Goal: Information Seeking & Learning: Learn about a topic

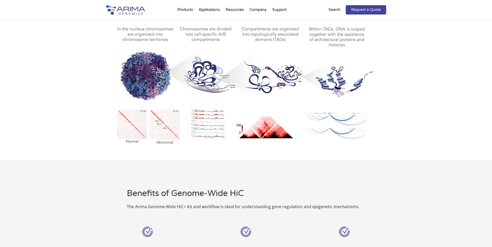
scroll to position [268, 0]
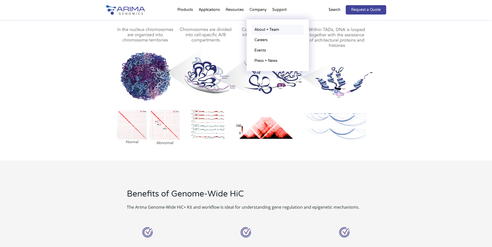
click at [254, 29] on link "About + Team" at bounding box center [278, 30] width 52 height 10
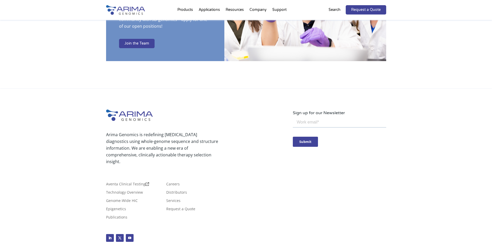
scroll to position [894, 0]
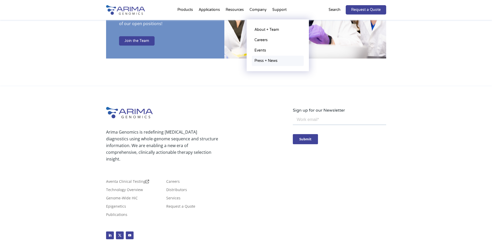
click at [266, 63] on link "Press + News" at bounding box center [278, 61] width 52 height 10
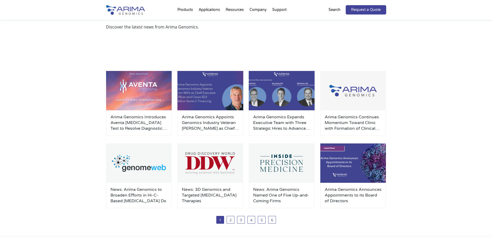
scroll to position [41, 0]
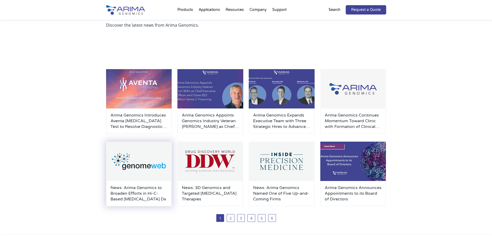
click at [120, 189] on h3 "News: Arima Genomics to Broaden Efforts in Hi-C-Based [MEDICAL_DATA] Dx" at bounding box center [138, 193] width 57 height 17
